Goal: Find contact information: Find contact information

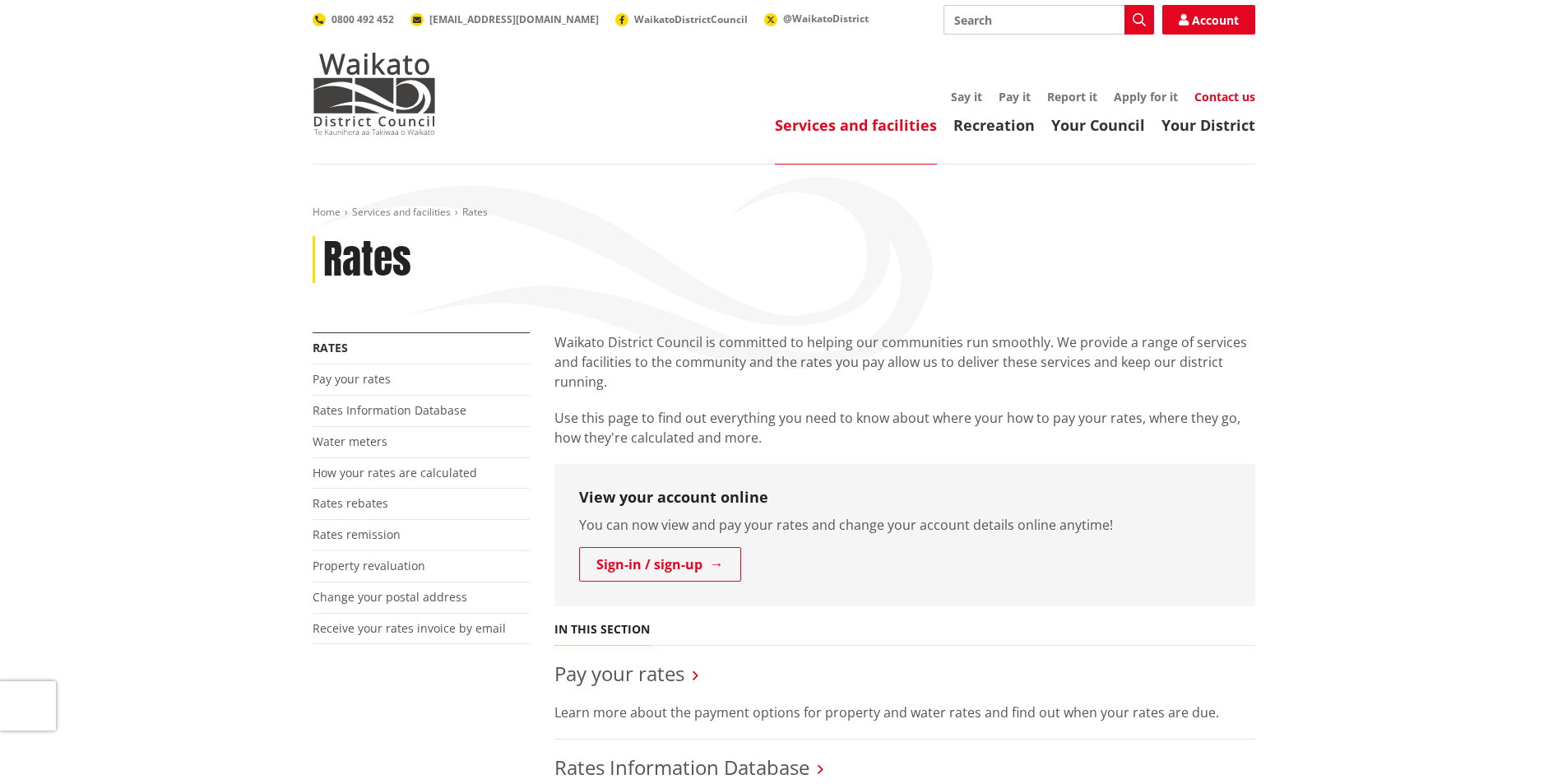
click at [1249, 93] on link "Contact us" at bounding box center [1225, 97] width 61 height 16
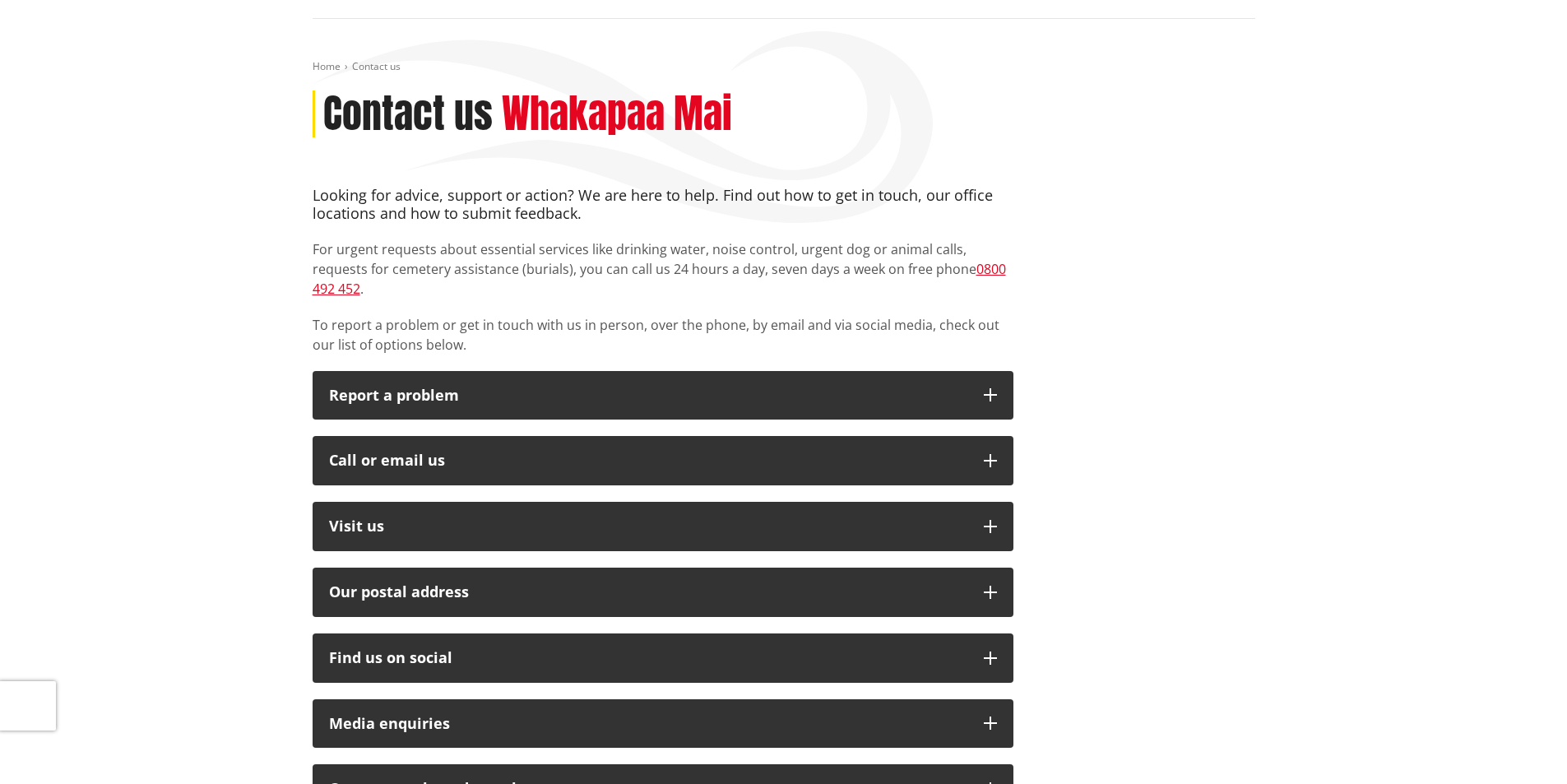
scroll to position [152, 0]
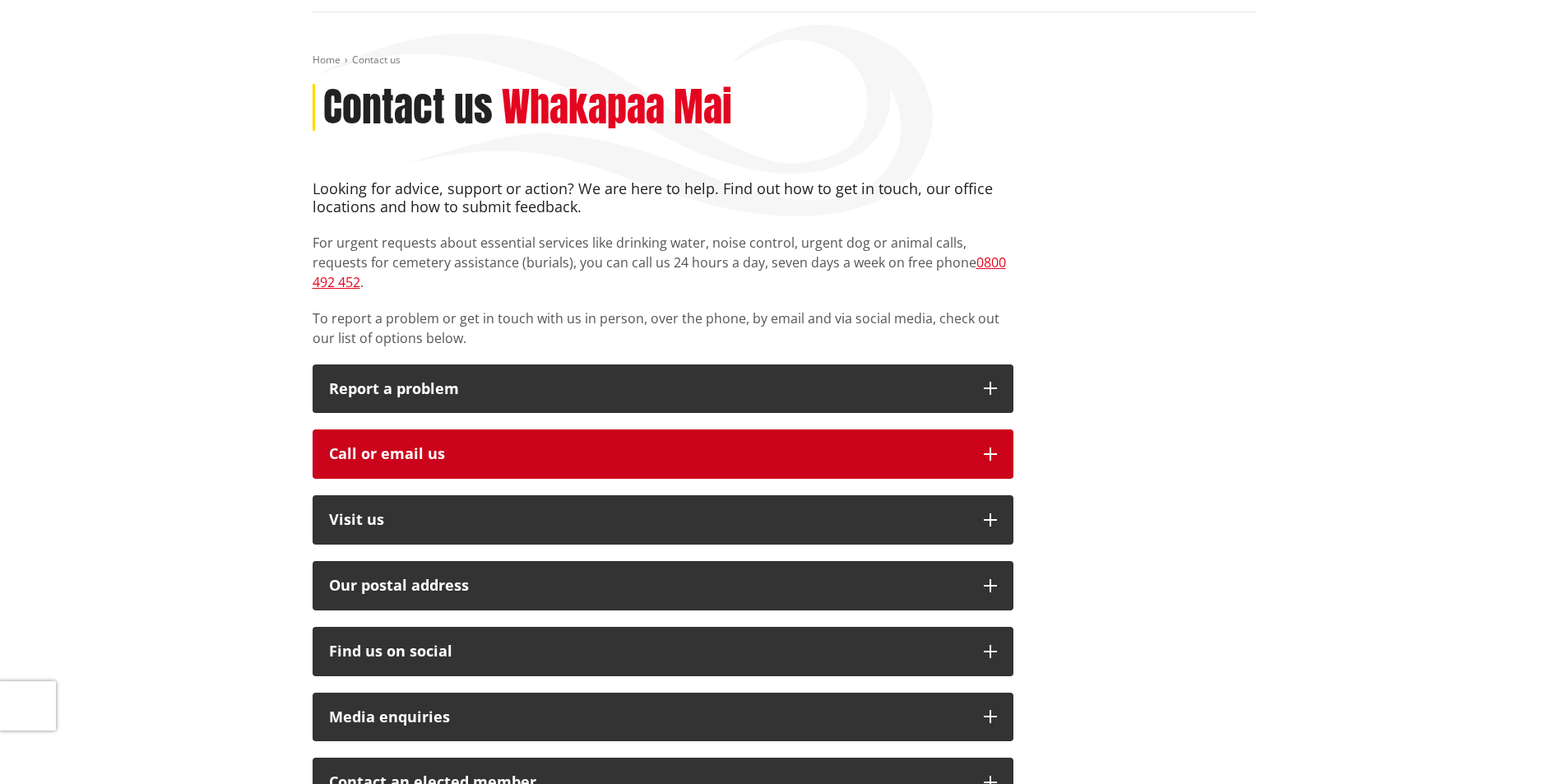
click at [820, 446] on div "Call or email us" at bounding box center [648, 454] width 639 height 17
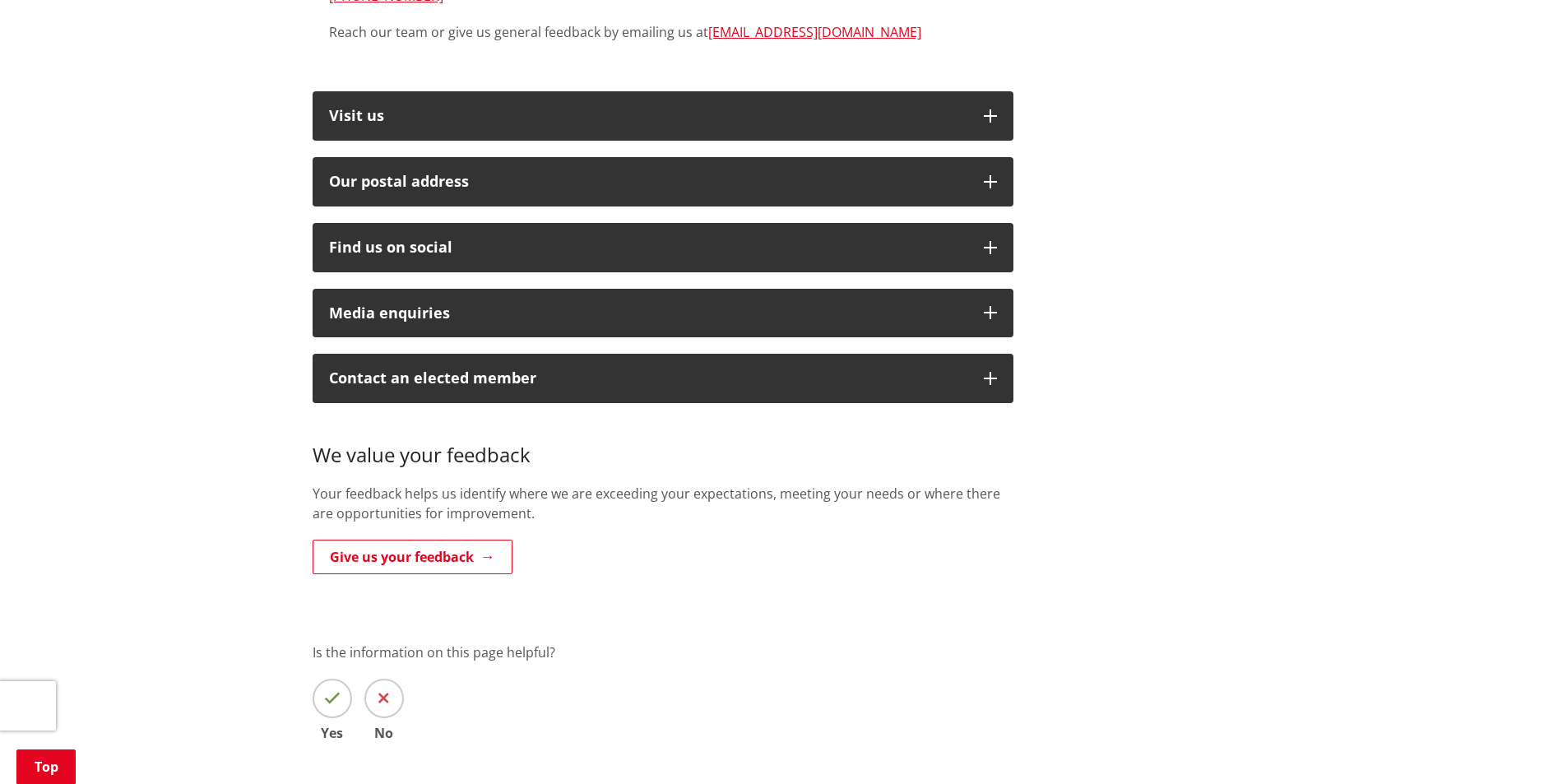
scroll to position [775, 0]
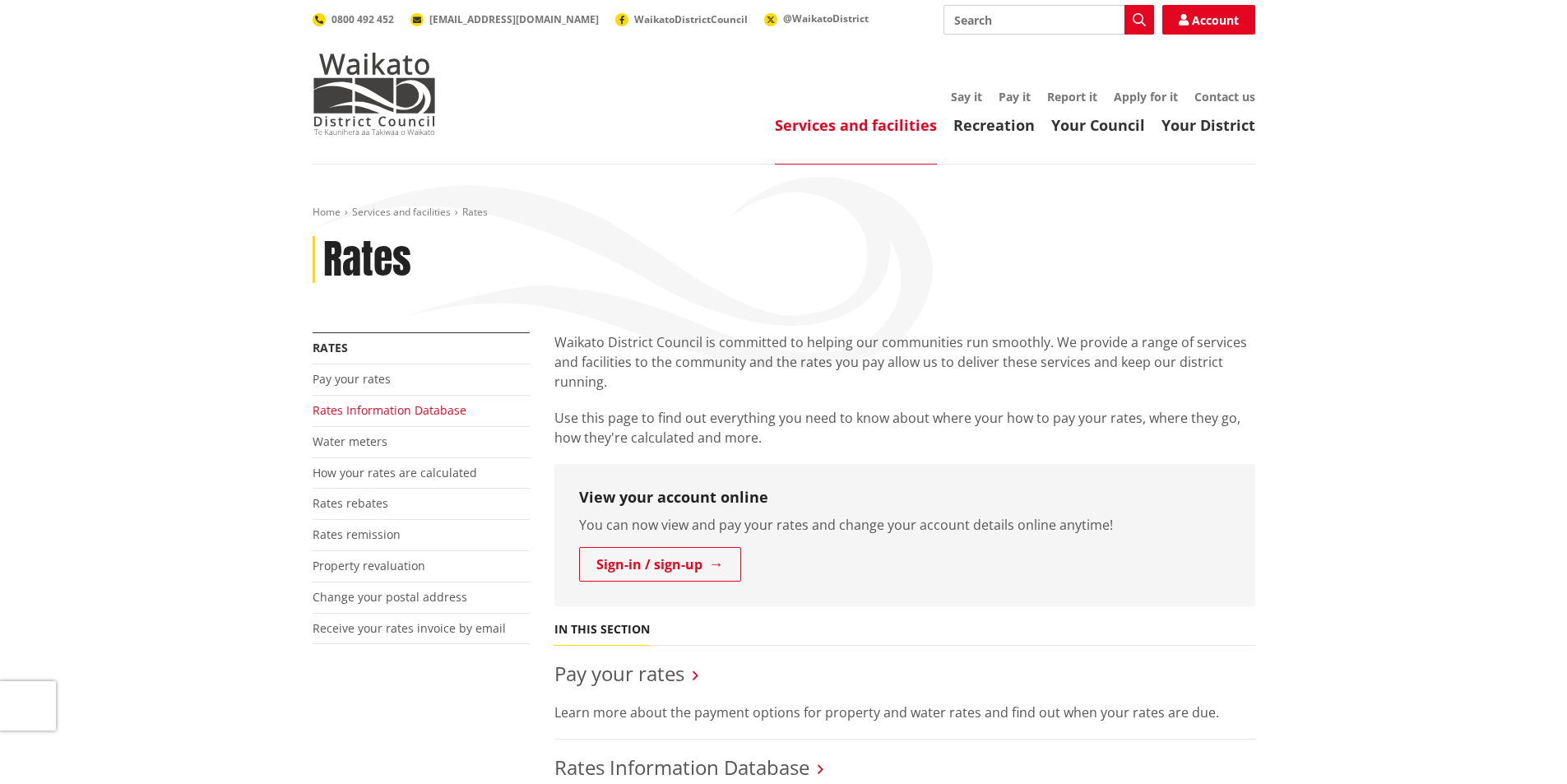
click at [397, 409] on link "Rates Information Database" at bounding box center [390, 410] width 154 height 16
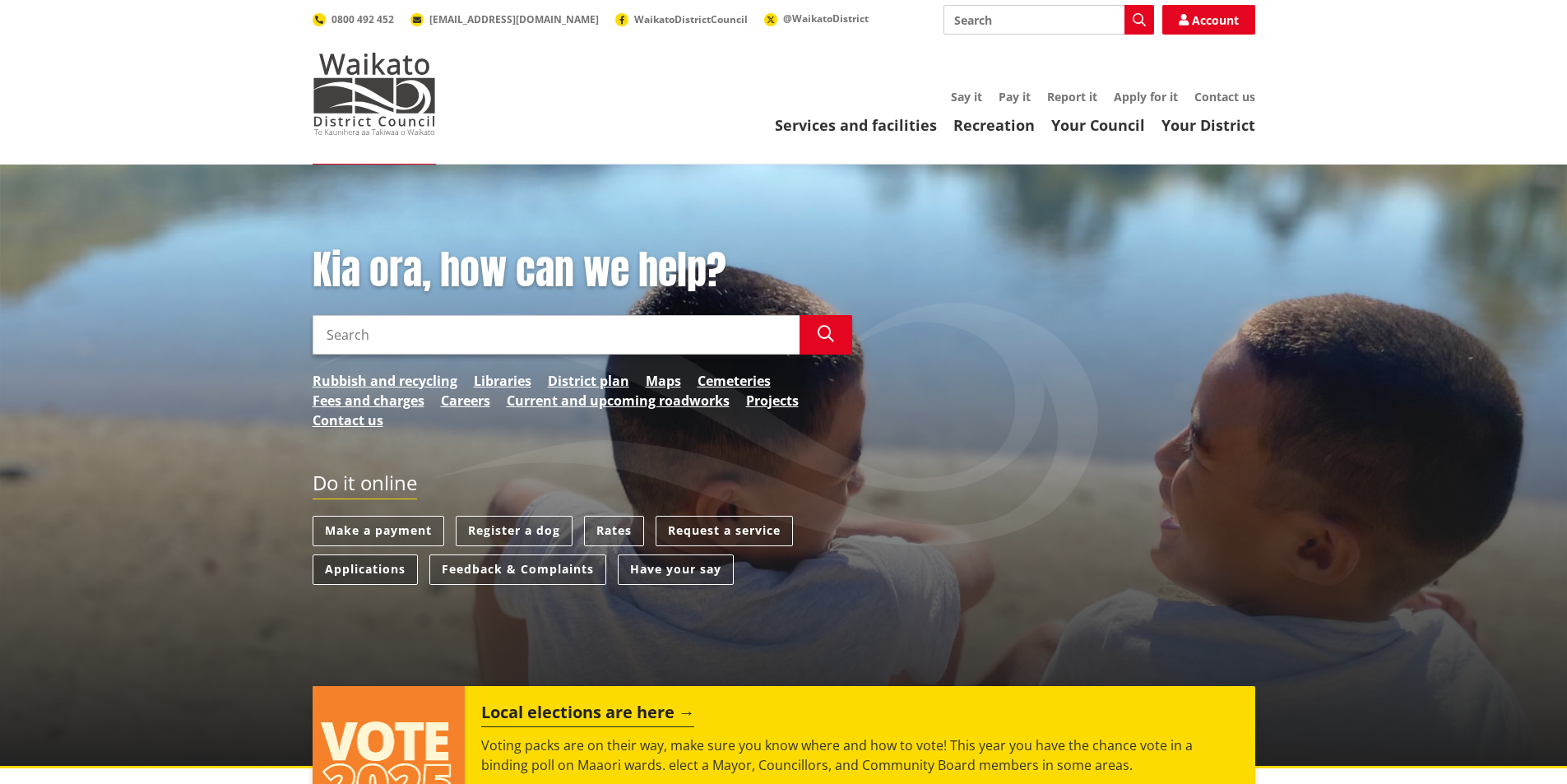
drag, startPoint x: 386, startPoint y: 568, endPoint x: 414, endPoint y: 564, distance: 28.3
click at [387, 567] on link "Applications" at bounding box center [365, 569] width 106 height 31
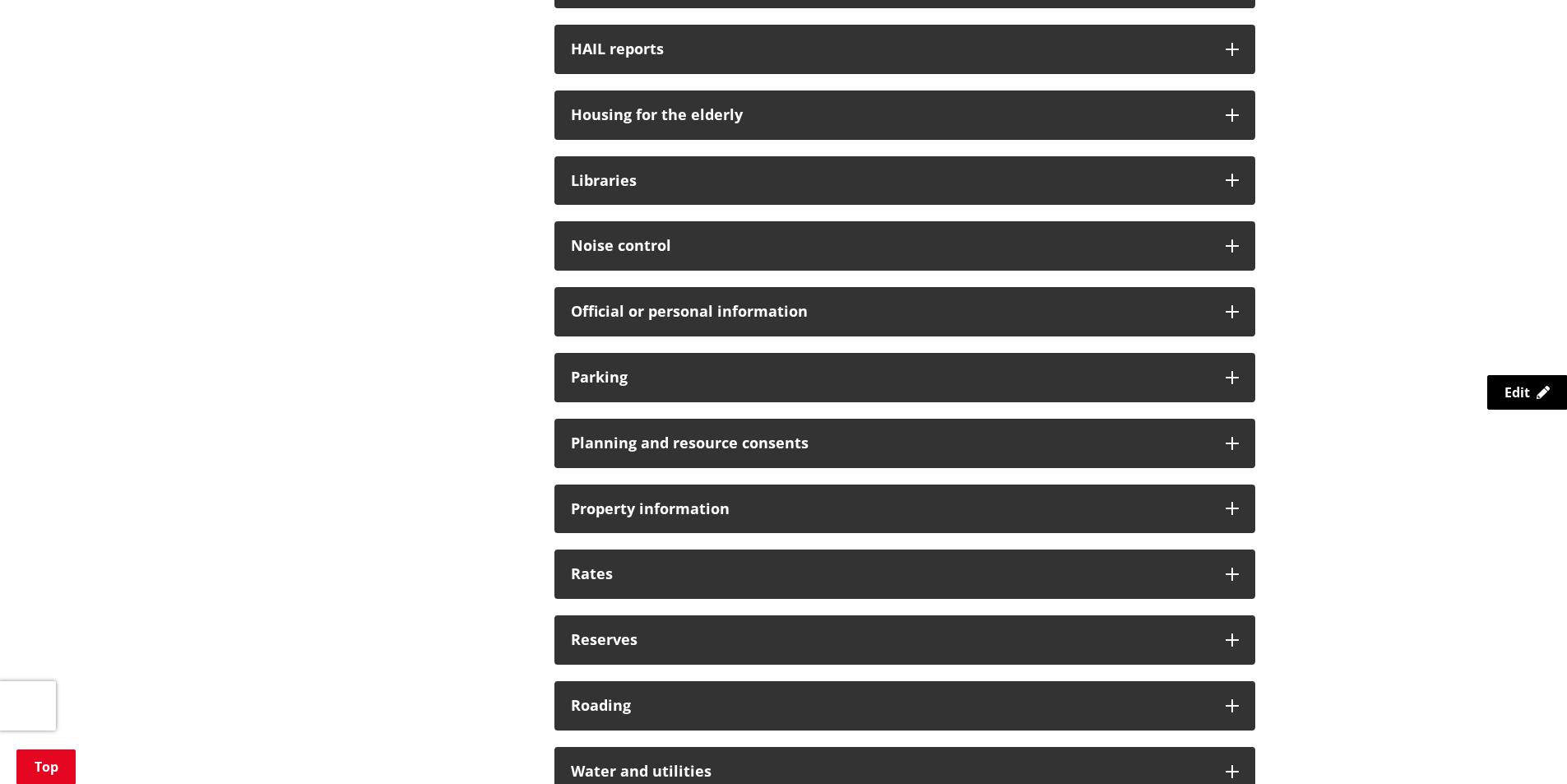
scroll to position [1020, 0]
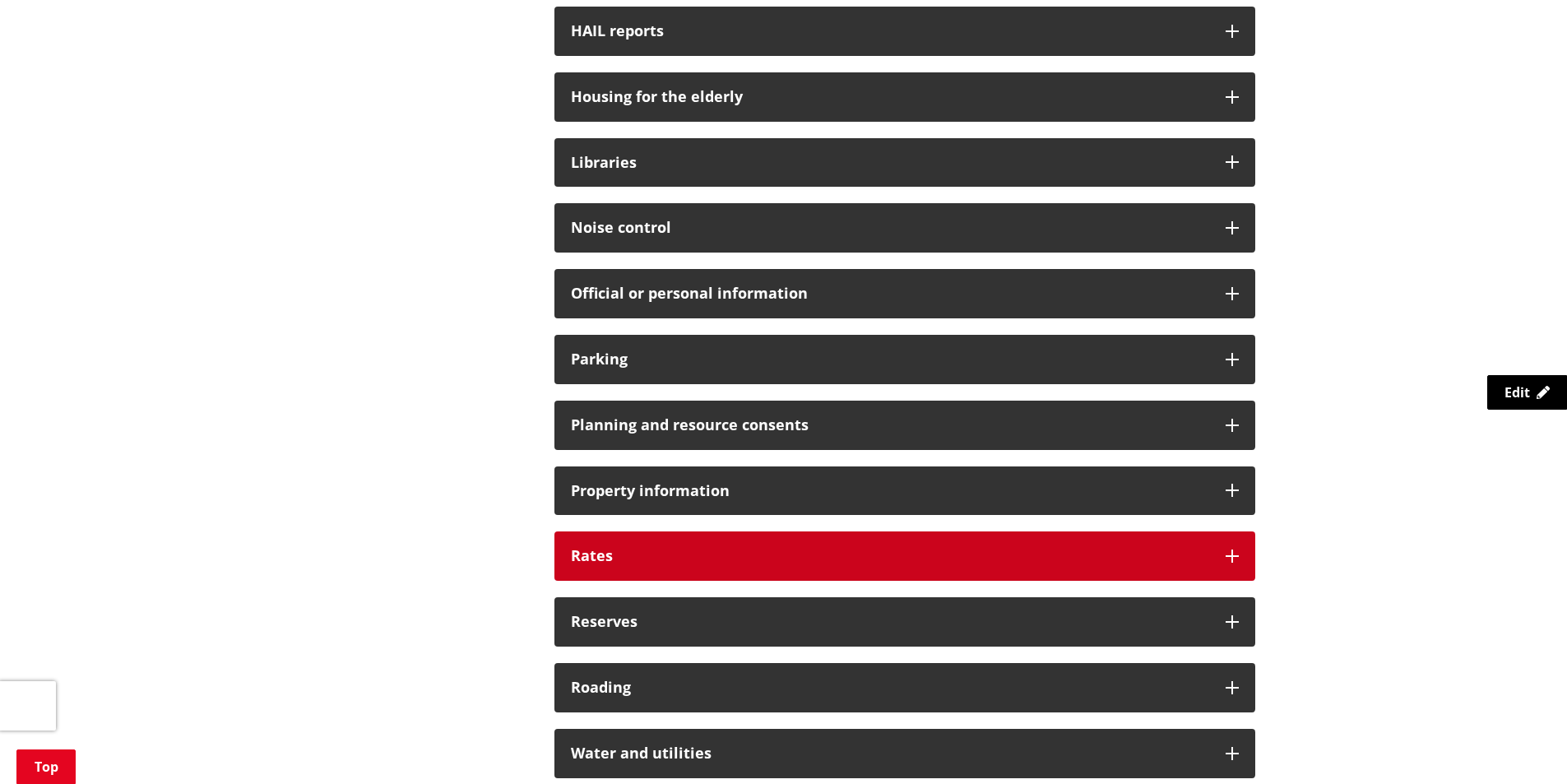
click at [1190, 552] on h3 "Rates" at bounding box center [890, 555] width 639 height 17
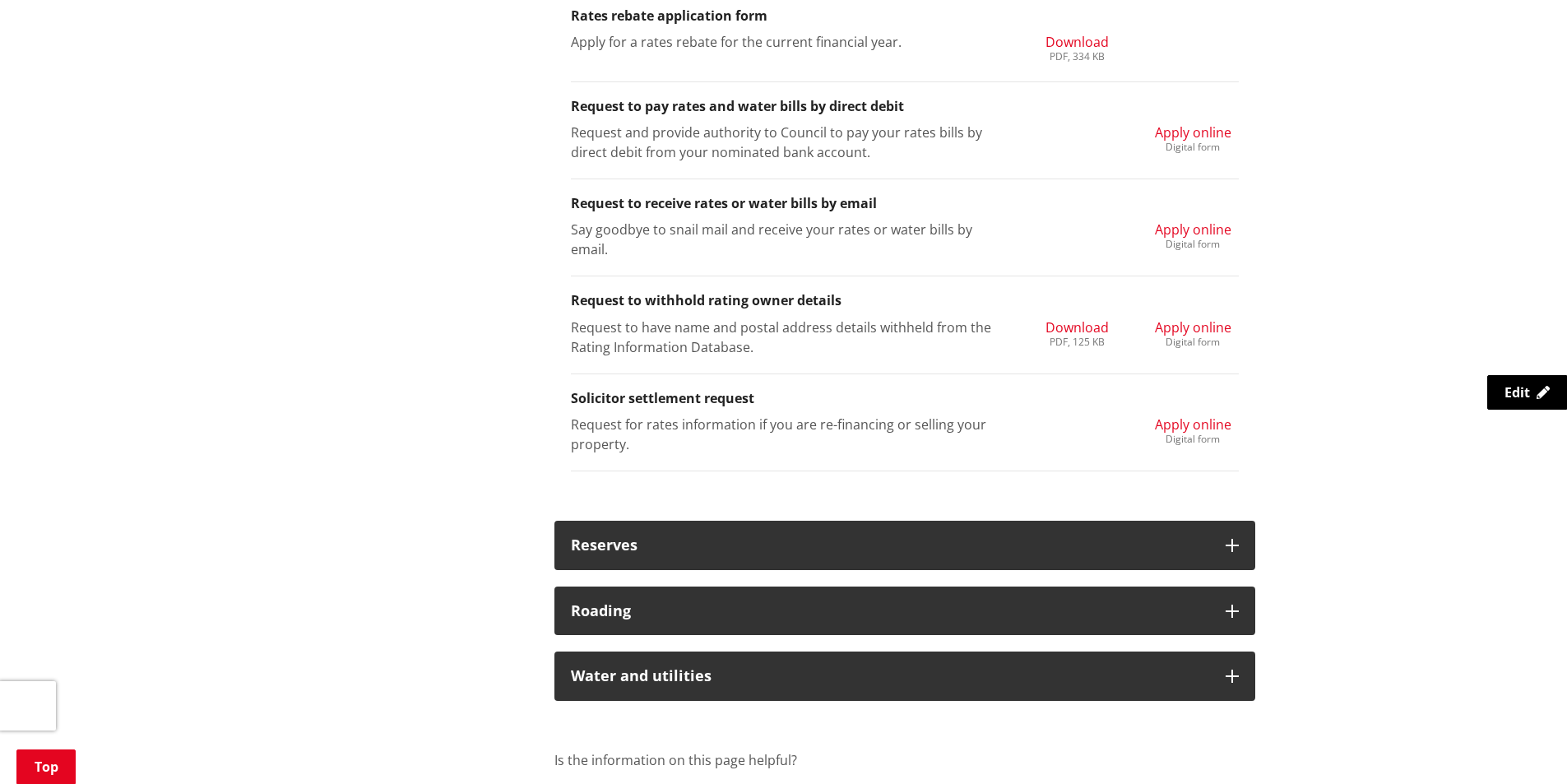
scroll to position [2071, 0]
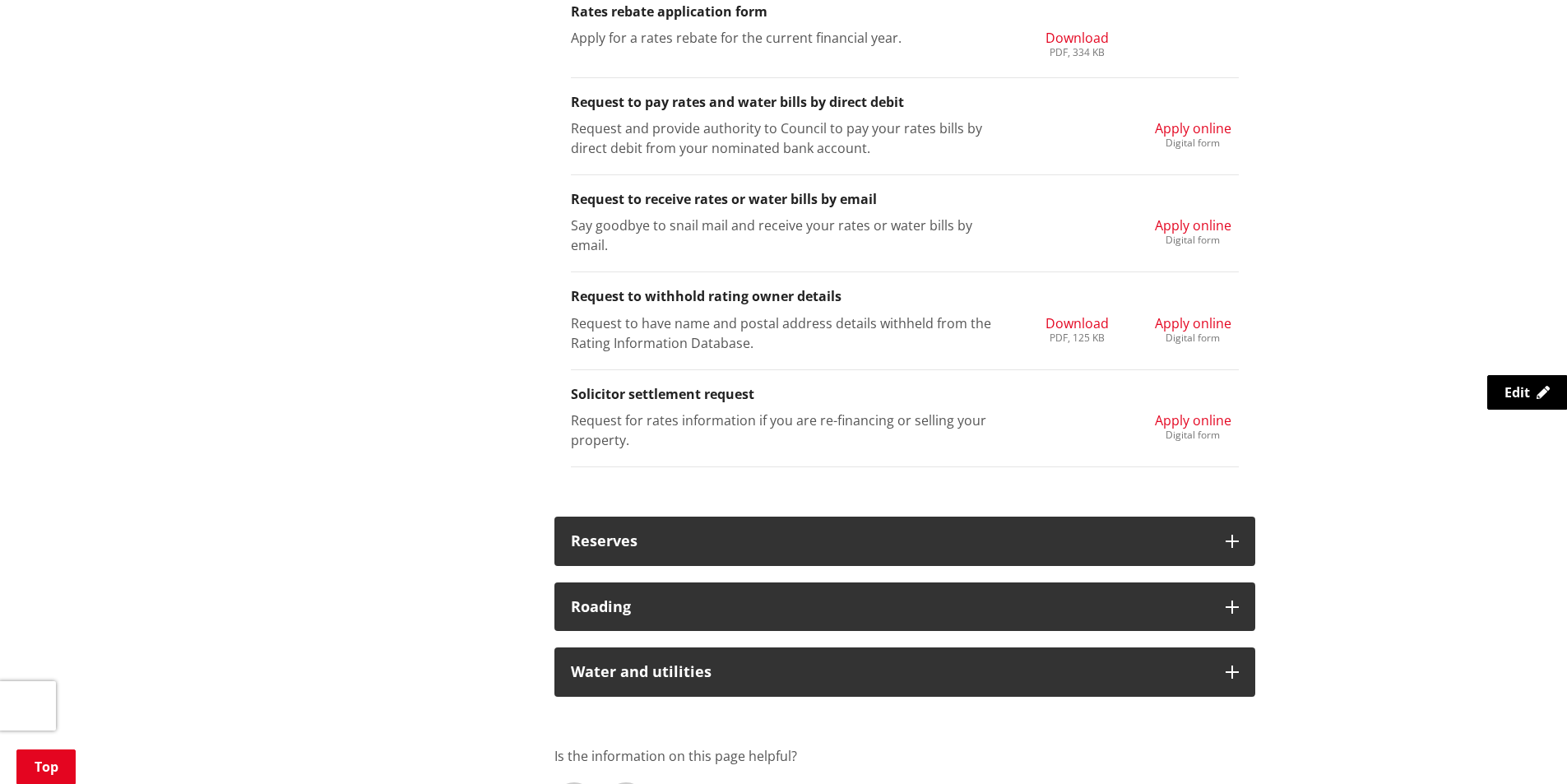
click at [1198, 412] on span "Apply online" at bounding box center [1193, 420] width 77 height 18
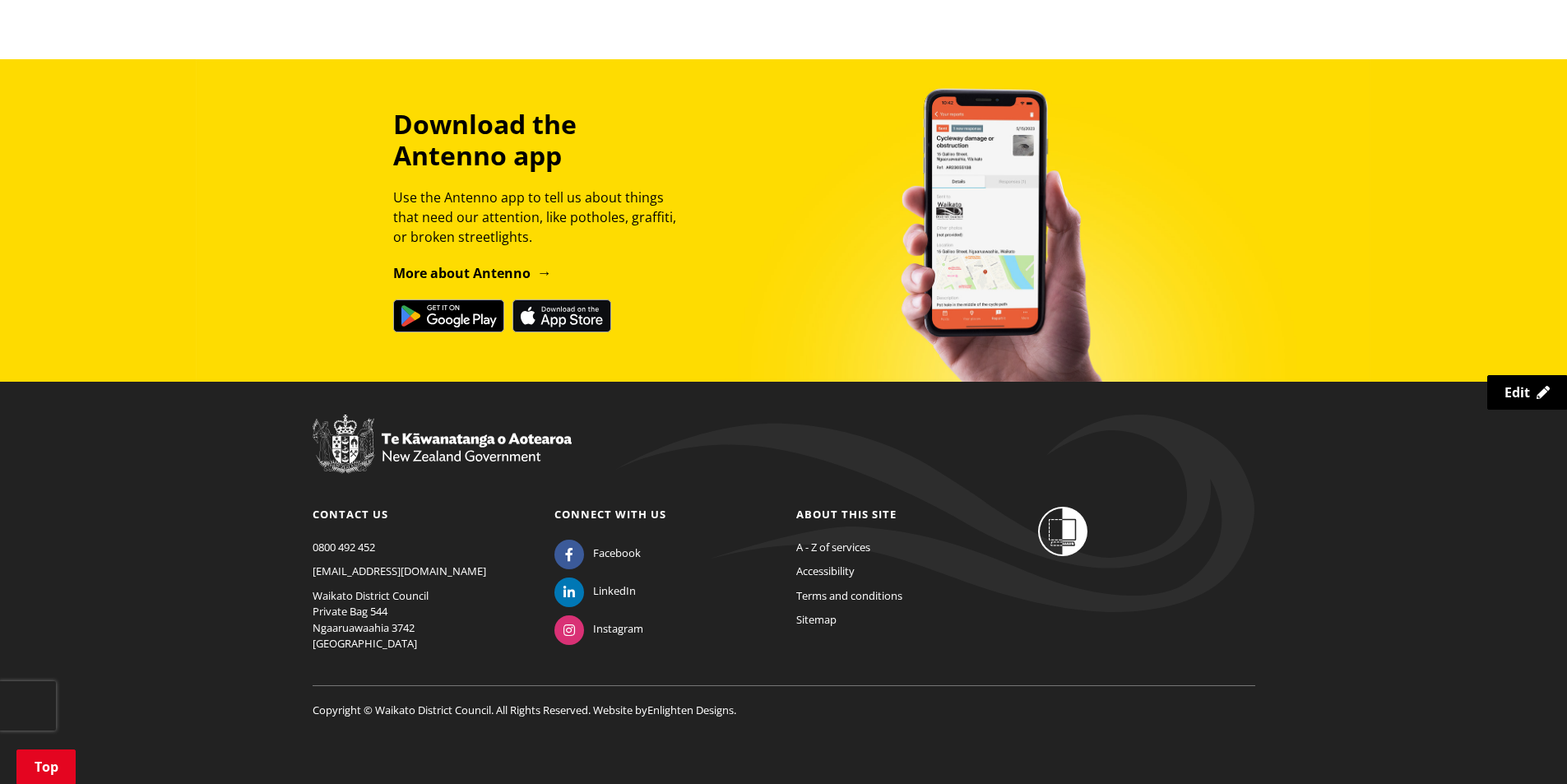
scroll to position [2000, 0]
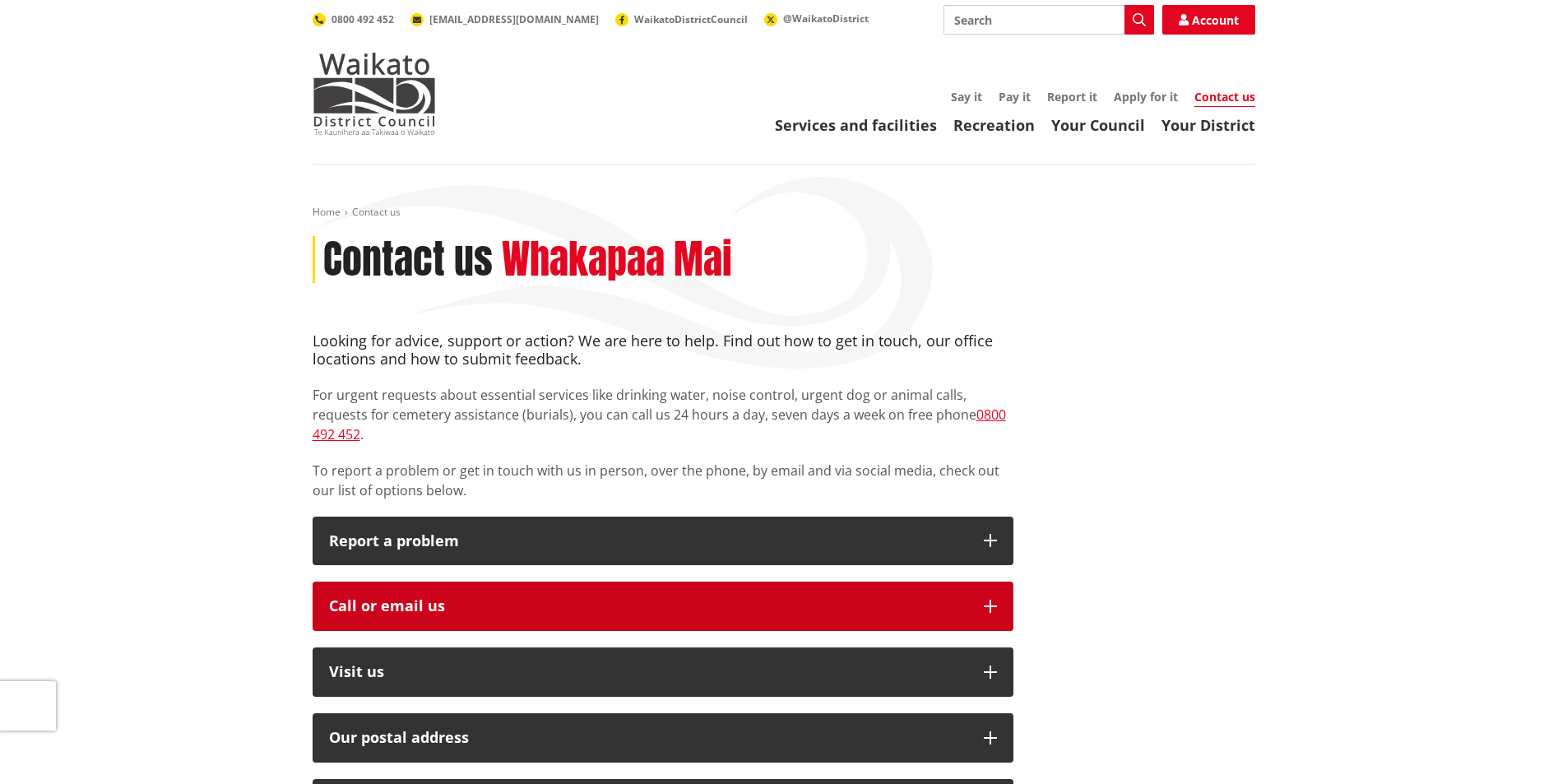
click at [988, 600] on icon "button" at bounding box center [991, 606] width 13 height 13
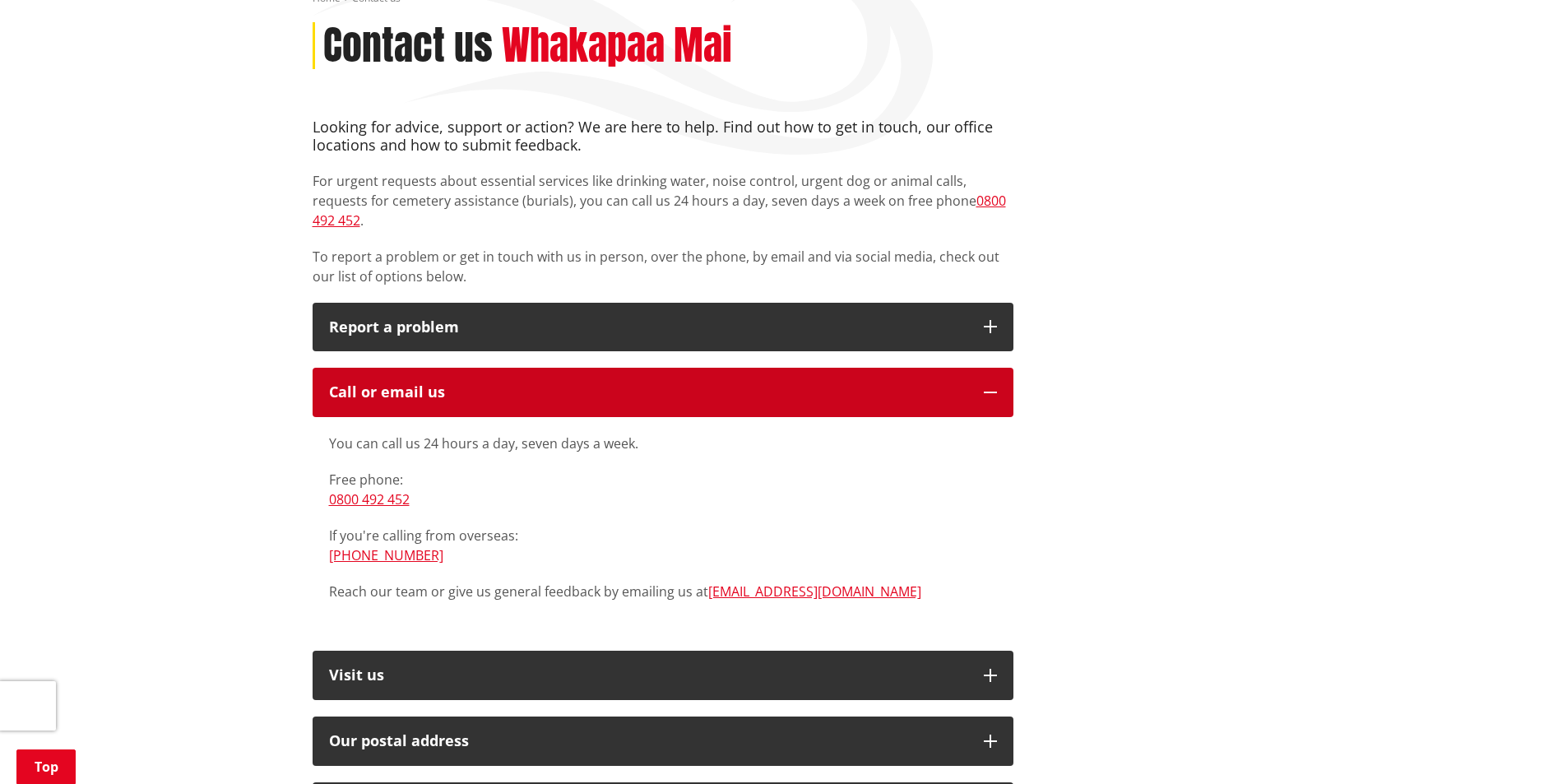
scroll to position [219, 0]
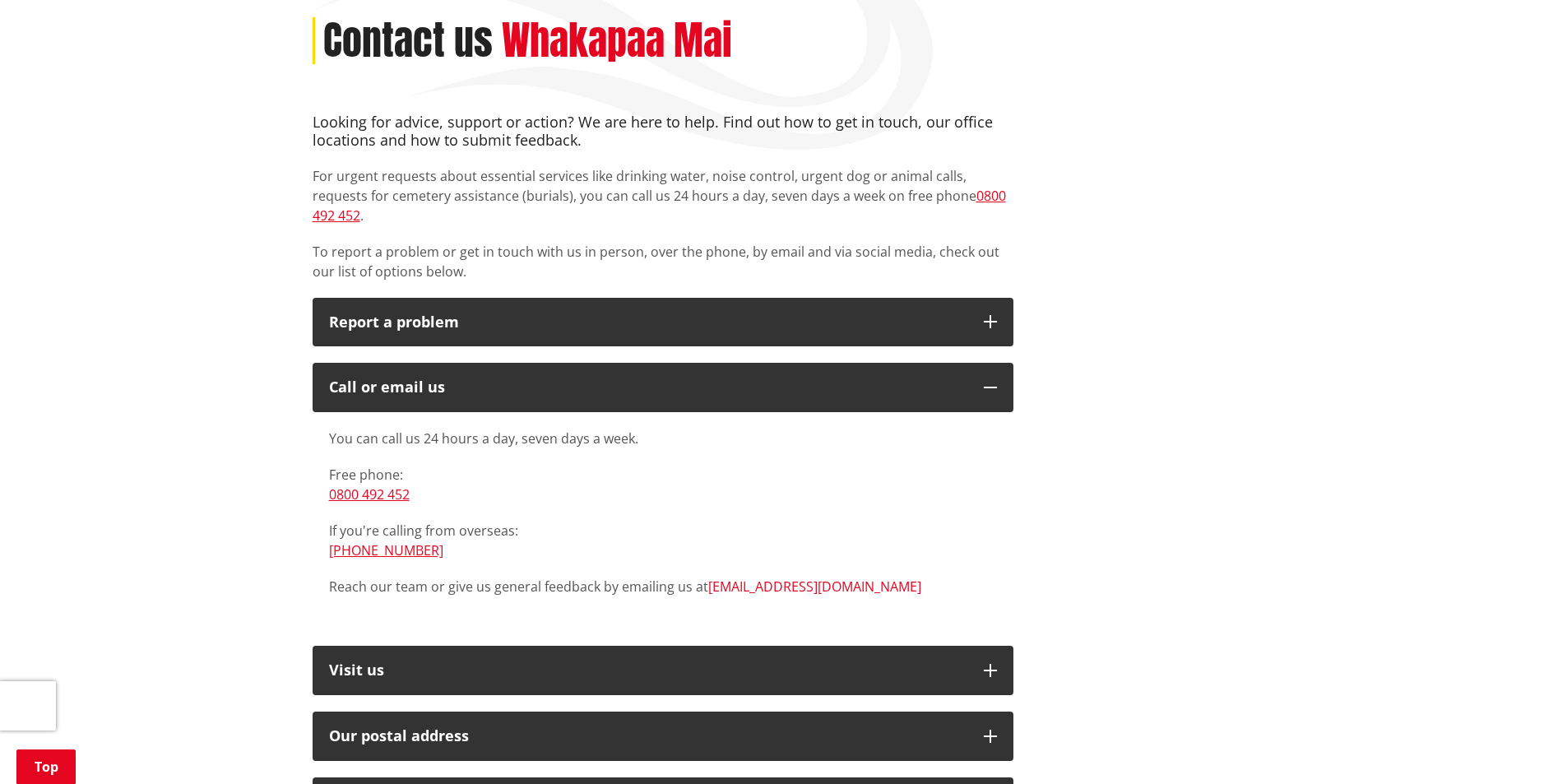
click at [772, 577] on link "[EMAIL_ADDRESS][DOMAIN_NAME]" at bounding box center [815, 586] width 213 height 18
